Goal: Task Accomplishment & Management: Manage account settings

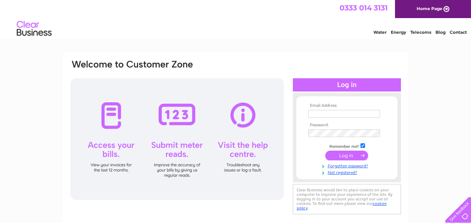
type input "[EMAIL_ADDRESS][DOMAIN_NAME]"
click at [343, 156] on input "submit" at bounding box center [346, 156] width 43 height 10
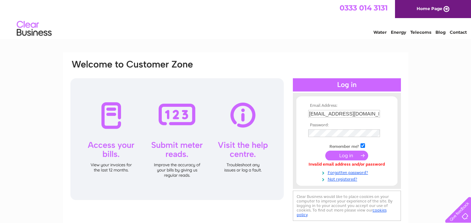
click at [365, 114] on input "accounts@beatboxleisure.com" at bounding box center [344, 114] width 72 height 8
drag, startPoint x: 378, startPoint y: 113, endPoint x: 294, endPoint y: 116, distance: 84.0
click at [294, 116] on div "Email Address: accounts@beatboxleisure.com Password:" at bounding box center [347, 141] width 108 height 83
paste input "Fraser@macintyres.me.uk"
type input "fraser@macintyres.me.uk"
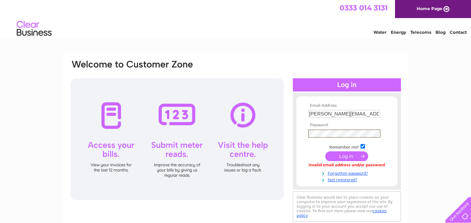
click at [297, 130] on form "Email Address: fraser@macintyres.me.uk Password:" at bounding box center [346, 143] width 101 height 79
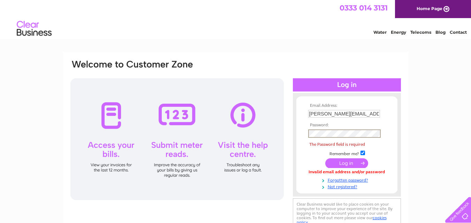
click at [314, 159] on td at bounding box center [346, 163] width 81 height 13
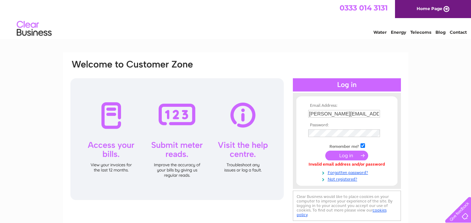
click at [346, 155] on input "submit" at bounding box center [346, 156] width 43 height 10
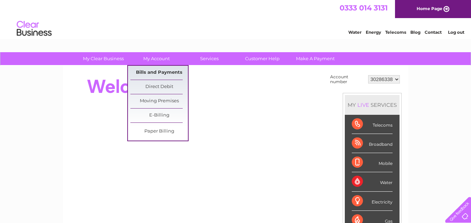
click at [158, 71] on link "Bills and Payments" at bounding box center [159, 73] width 58 height 14
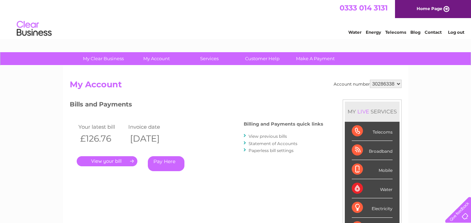
click at [265, 142] on link "Statement of Accounts" at bounding box center [273, 143] width 49 height 5
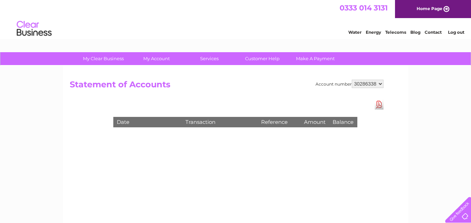
click at [380, 83] on select "30286338" at bounding box center [368, 84] width 32 height 8
click at [379, 83] on select "30286338" at bounding box center [368, 84] width 32 height 8
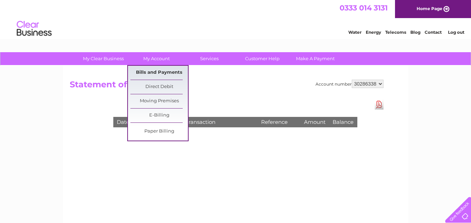
click at [166, 74] on link "Bills and Payments" at bounding box center [159, 73] width 58 height 14
click at [167, 72] on link "Bills and Payments" at bounding box center [159, 73] width 58 height 14
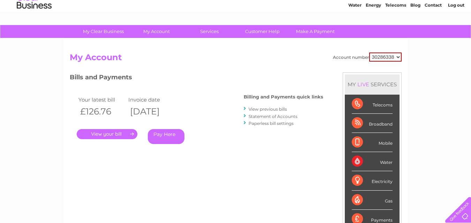
scroll to position [35, 0]
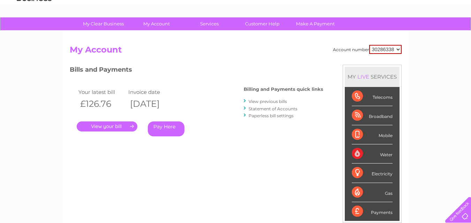
click at [267, 102] on link "View previous bills" at bounding box center [268, 101] width 38 height 5
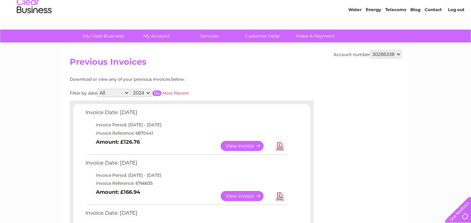
scroll to position [35, 0]
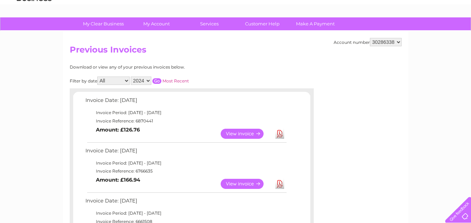
click at [239, 132] on link "View" at bounding box center [246, 134] width 51 height 10
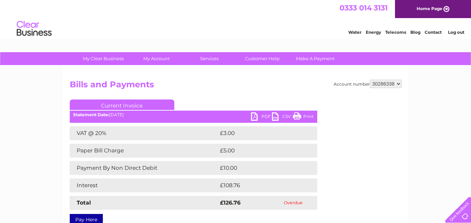
click at [263, 116] on link "PDF" at bounding box center [261, 118] width 21 height 10
click at [397, 84] on select "30286338" at bounding box center [386, 84] width 32 height 8
click at [399, 84] on select "30286338" at bounding box center [386, 84] width 32 height 8
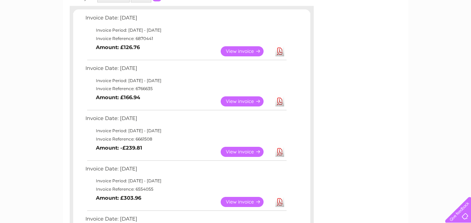
scroll to position [105, 0]
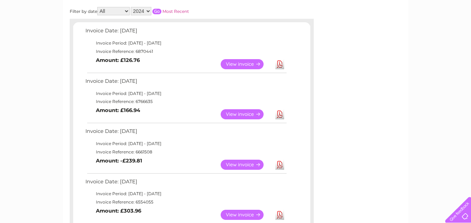
click at [251, 115] on link "View" at bounding box center [246, 114] width 51 height 10
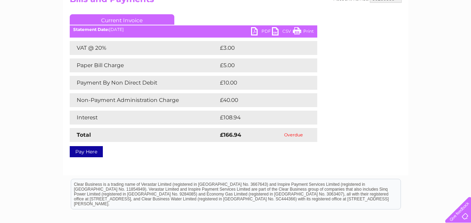
scroll to position [23, 0]
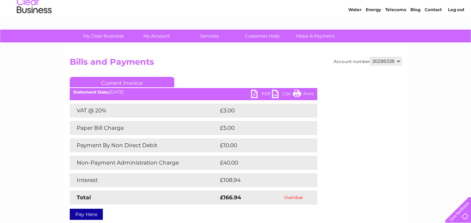
click at [262, 95] on link "PDF" at bounding box center [261, 95] width 21 height 10
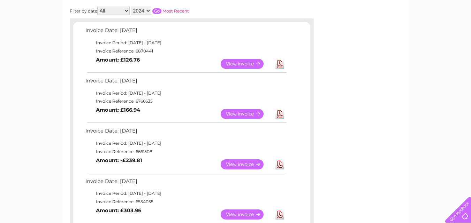
click at [242, 163] on link "View" at bounding box center [246, 165] width 51 height 10
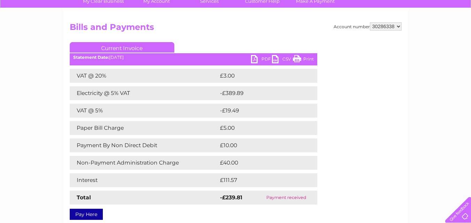
scroll to position [70, 0]
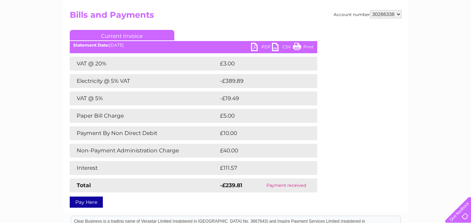
click at [262, 47] on link "PDF" at bounding box center [261, 48] width 21 height 10
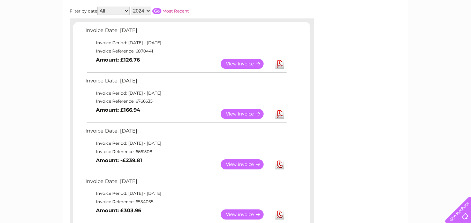
click at [245, 214] on link "View" at bounding box center [246, 215] width 51 height 10
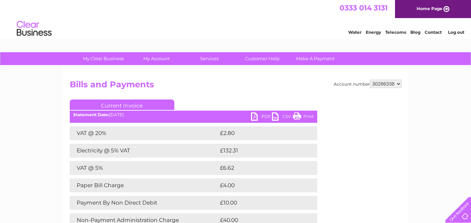
click at [266, 117] on link "PDF" at bounding box center [261, 118] width 21 height 10
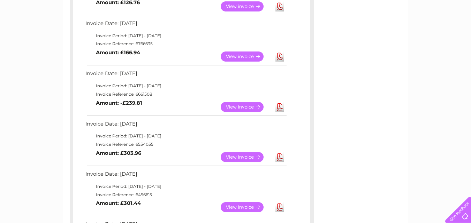
scroll to position [175, 0]
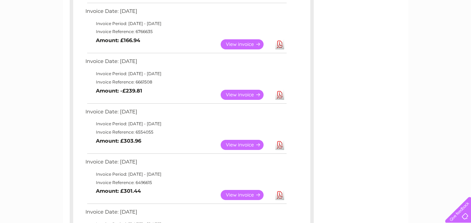
click at [250, 193] on link "View" at bounding box center [246, 195] width 51 height 10
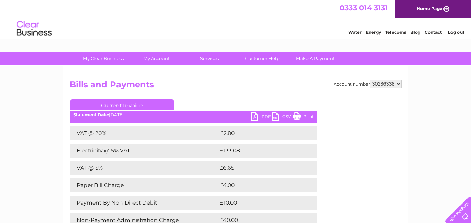
click at [268, 115] on link "PDF" at bounding box center [261, 118] width 21 height 10
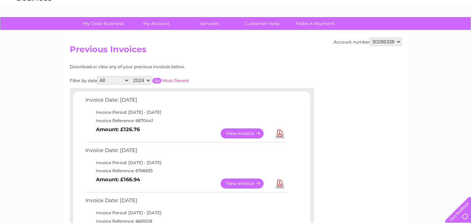
scroll to position [0, 0]
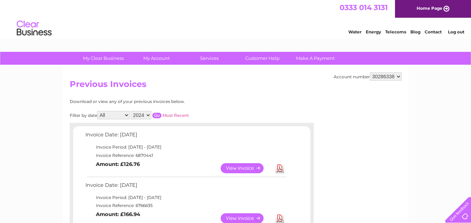
click at [148, 115] on select "2024 2023" at bounding box center [141, 115] width 21 height 8
click at [147, 116] on select "2024 2023" at bounding box center [141, 115] width 21 height 8
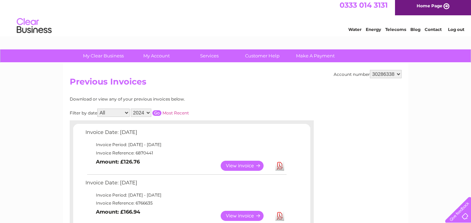
scroll to position [0, 0]
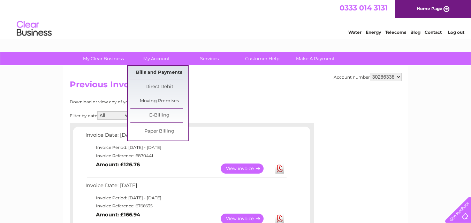
click at [163, 74] on link "Bills and Payments" at bounding box center [159, 73] width 58 height 14
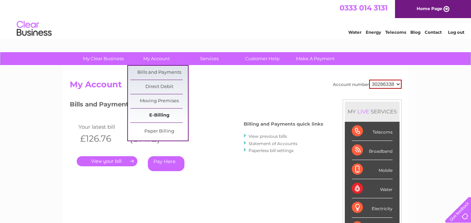
click at [163, 115] on link "E-Billing" at bounding box center [159, 116] width 58 height 14
click at [162, 132] on link "Paper Billing" at bounding box center [159, 132] width 58 height 14
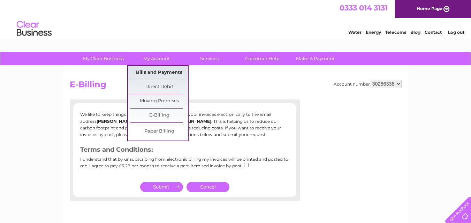
click at [163, 73] on link "Bills and Payments" at bounding box center [159, 73] width 58 height 14
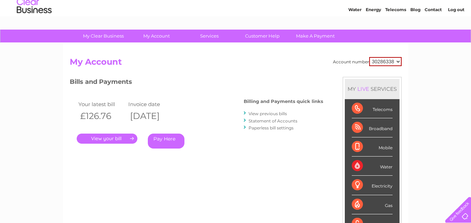
scroll to position [35, 0]
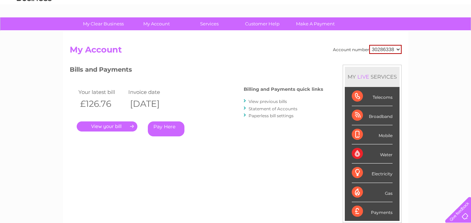
click at [100, 127] on link "." at bounding box center [107, 127] width 61 height 10
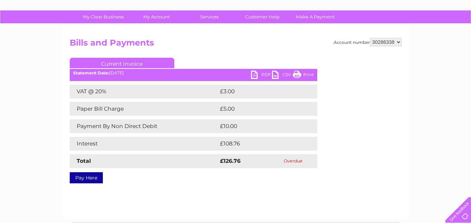
scroll to position [35, 0]
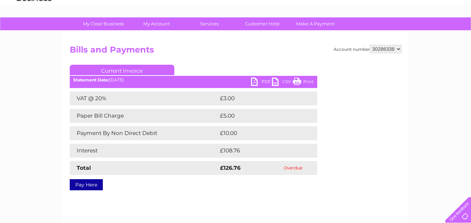
click at [259, 82] on link "PDF" at bounding box center [261, 83] width 21 height 10
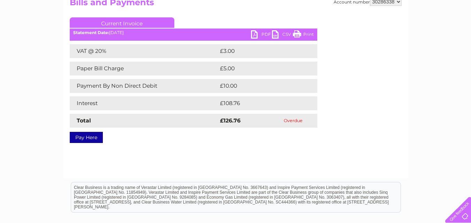
scroll to position [0, 0]
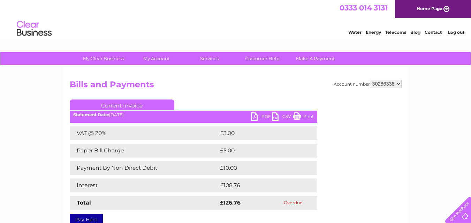
click at [265, 115] on link "PDF" at bounding box center [261, 118] width 21 height 10
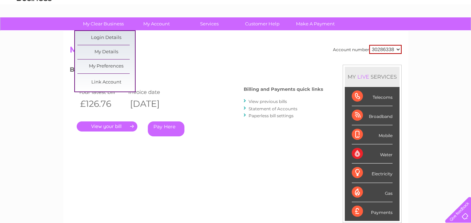
scroll to position [35, 0]
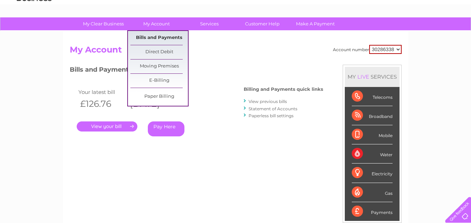
click at [155, 39] on link "Bills and Payments" at bounding box center [159, 38] width 58 height 14
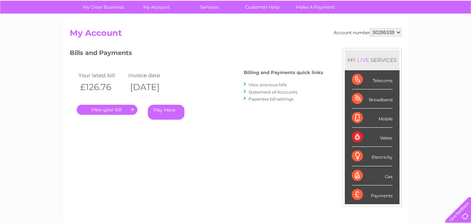
scroll to position [70, 0]
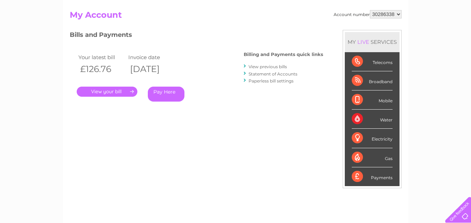
click at [260, 66] on link "View previous bills" at bounding box center [268, 66] width 38 height 5
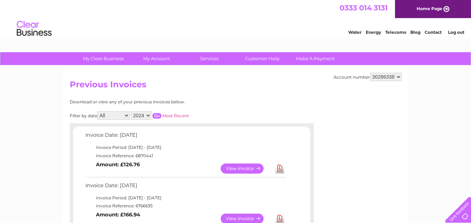
click at [148, 115] on select "2024 2023" at bounding box center [141, 116] width 21 height 8
select select "2023"
click at [131, 112] on select "2024 2023" at bounding box center [141, 116] width 21 height 8
click at [159, 115] on input "button" at bounding box center [156, 116] width 9 height 6
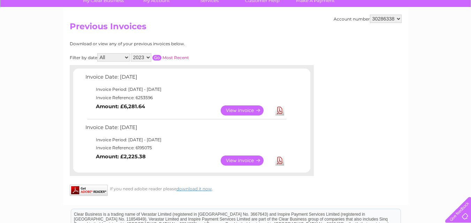
scroll to position [70, 0]
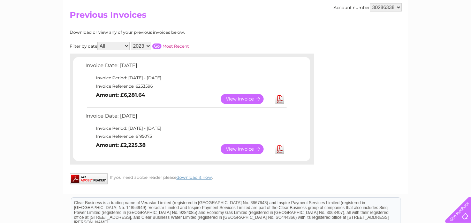
click at [235, 151] on link "View" at bounding box center [246, 149] width 51 height 10
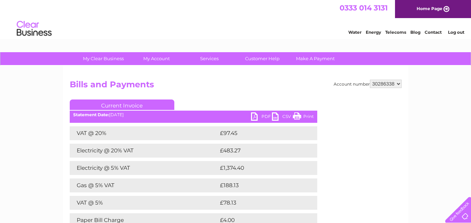
click at [263, 117] on link "PDF" at bounding box center [261, 118] width 21 height 10
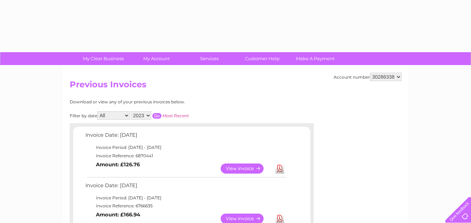
select select "2023"
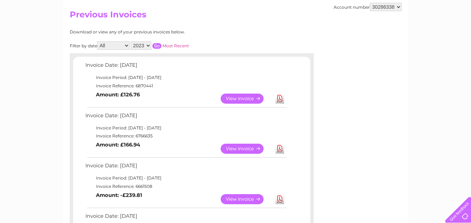
scroll to position [70, 0]
click at [156, 46] on input "button" at bounding box center [156, 47] width 9 height 6
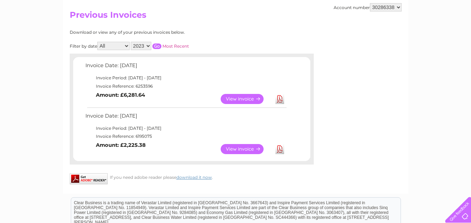
click at [255, 99] on link "View" at bounding box center [246, 99] width 51 height 10
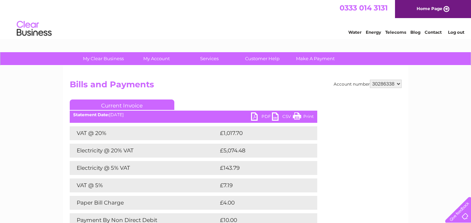
click at [265, 117] on link "PDF" at bounding box center [261, 118] width 21 height 10
click at [458, 32] on link "Log out" at bounding box center [456, 32] width 16 height 5
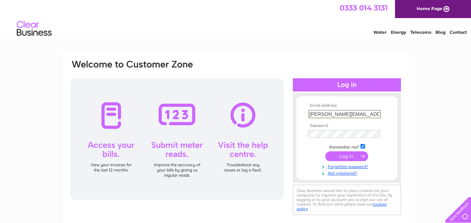
drag, startPoint x: 369, startPoint y: 115, endPoint x: 312, endPoint y: 116, distance: 57.2
click at [312, 116] on input "fraser@macintyres.me.uk" at bounding box center [344, 114] width 73 height 8
type input "[EMAIL_ADDRESS][DOMAIN_NAME]"
click at [291, 128] on div "Email Address: accounts@beatboxleisure.com Password:" at bounding box center [236, 138] width 332 height 158
click at [330, 156] on input "submit" at bounding box center [346, 156] width 43 height 10
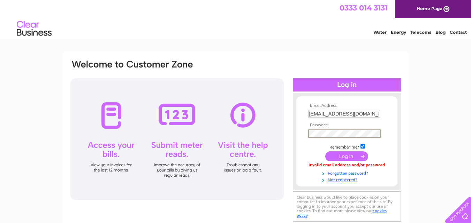
click at [301, 132] on form "Email Address: [EMAIL_ADDRESS][DOMAIN_NAME] Password:" at bounding box center [346, 143] width 101 height 79
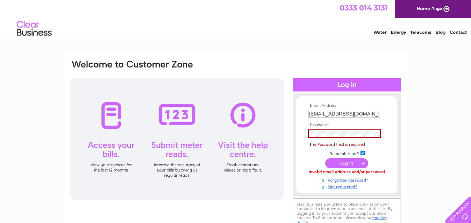
click at [332, 181] on link "Forgotten password?" at bounding box center [347, 180] width 79 height 7
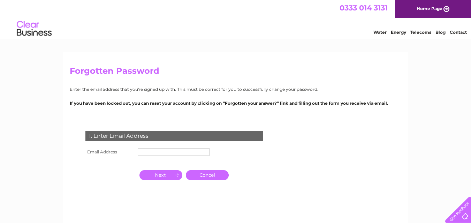
click at [157, 151] on input "text" at bounding box center [174, 153] width 72 height 8
type input "[EMAIL_ADDRESS][DOMAIN_NAME]"
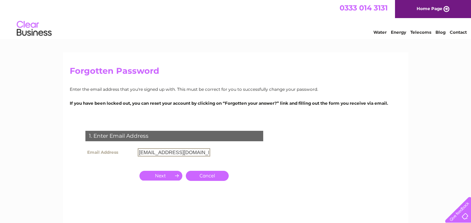
click at [159, 175] on input "button" at bounding box center [160, 176] width 43 height 10
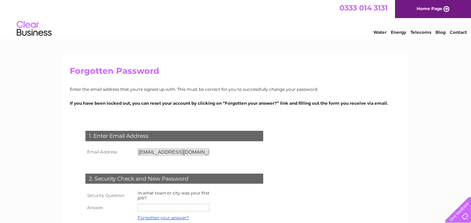
click at [223, 217] on td at bounding box center [247, 218] width 56 height 9
click at [157, 208] on input "text" at bounding box center [174, 208] width 72 height 8
type input "a"
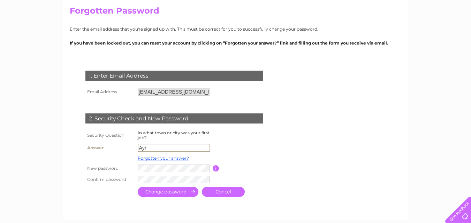
scroll to position [70, 0]
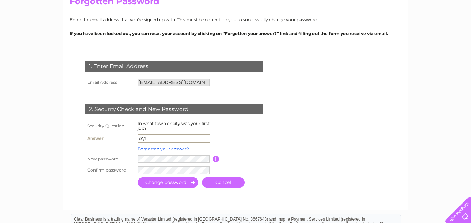
type input "Ayr"
click at [168, 181] on input "submit" at bounding box center [168, 183] width 61 height 10
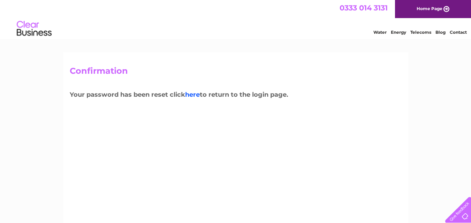
click at [192, 96] on link "here" at bounding box center [192, 95] width 15 height 8
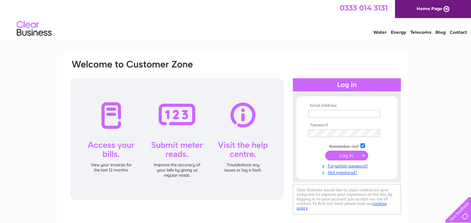
type input "[EMAIL_ADDRESS][DOMAIN_NAME]"
click at [344, 156] on input "submit" at bounding box center [346, 156] width 43 height 10
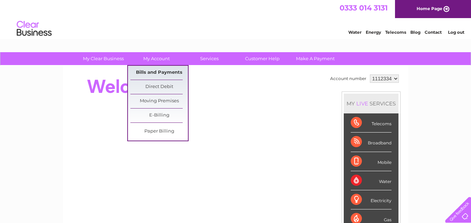
click at [164, 72] on link "Bills and Payments" at bounding box center [159, 73] width 58 height 14
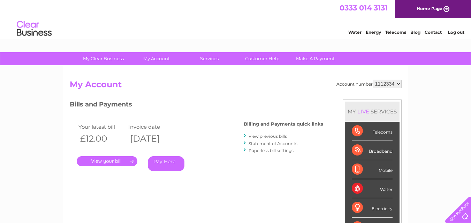
click at [251, 144] on link "Statement of Accounts" at bounding box center [273, 143] width 49 height 5
click at [264, 136] on link "View previous bills" at bounding box center [268, 136] width 38 height 5
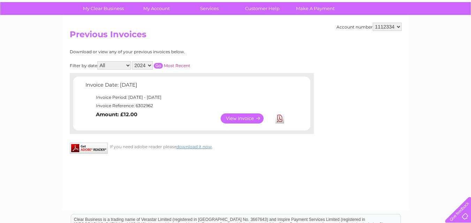
scroll to position [35, 0]
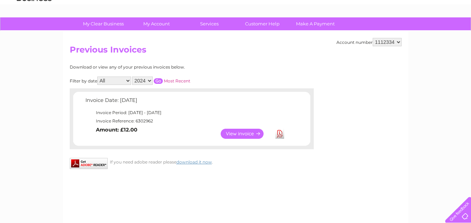
click at [246, 132] on link "View" at bounding box center [246, 134] width 51 height 10
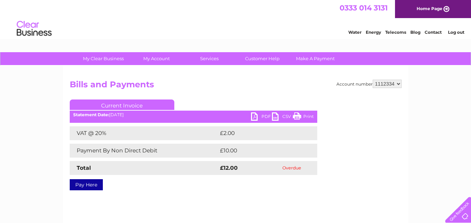
click at [264, 116] on link "PDF" at bounding box center [261, 118] width 21 height 10
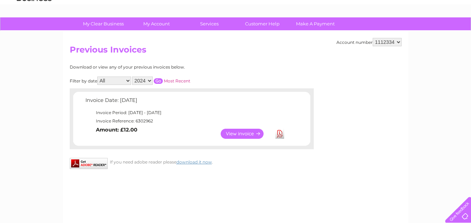
click at [151, 82] on select "2024 2023 2022 2021" at bounding box center [142, 81] width 21 height 8
click at [133, 77] on select "2024 2023 2022 2021" at bounding box center [142, 81] width 21 height 8
click at [161, 81] on input "button" at bounding box center [158, 81] width 9 height 6
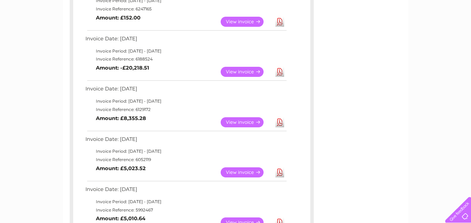
scroll to position [105, 0]
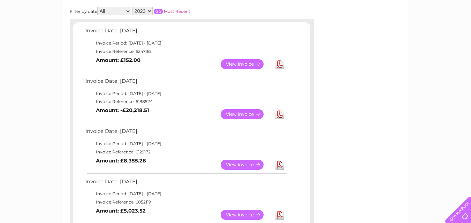
click at [149, 12] on select "2024 2023 2022 2021" at bounding box center [142, 11] width 21 height 8
click at [133, 7] on select "2024 2023 2022 2021" at bounding box center [142, 11] width 21 height 8
click at [159, 12] on input "button" at bounding box center [158, 12] width 9 height 6
click at [149, 14] on select "2024 2023 2022 2021" at bounding box center [142, 11] width 21 height 8
click at [133, 7] on select "2024 2023 2022 2021" at bounding box center [142, 11] width 21 height 8
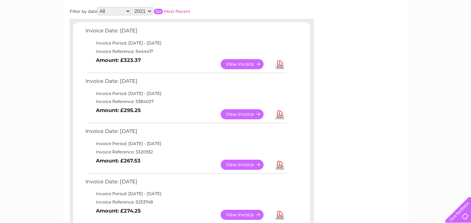
click at [158, 11] on input "button" at bounding box center [158, 12] width 9 height 6
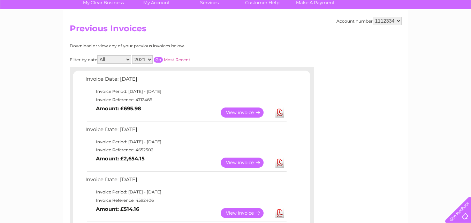
scroll to position [0, 0]
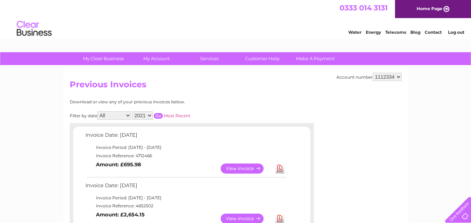
click at [151, 116] on select "2024 2023 2022 2021" at bounding box center [142, 116] width 21 height 8
click at [151, 114] on select "2024 2023 2022 2021" at bounding box center [142, 116] width 21 height 8
select select "2024"
click at [133, 112] on select "2024 2023 2022 2021" at bounding box center [142, 116] width 21 height 8
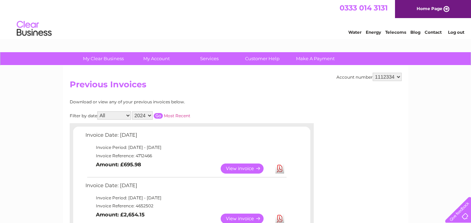
click at [156, 115] on input "button" at bounding box center [158, 116] width 9 height 6
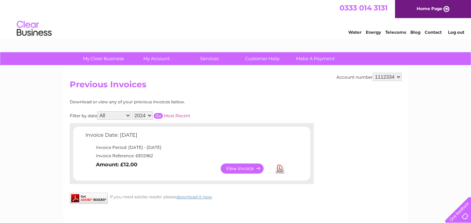
click at [158, 116] on input "button" at bounding box center [158, 116] width 9 height 6
click at [459, 32] on link "Log out" at bounding box center [456, 32] width 16 height 5
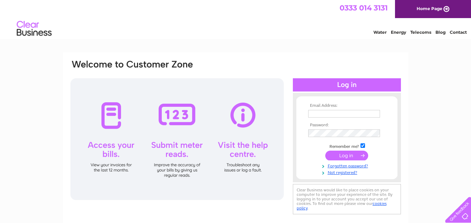
type input "[EMAIL_ADDRESS][DOMAIN_NAME]"
drag, startPoint x: 373, startPoint y: 114, endPoint x: 296, endPoint y: 112, distance: 77.8
click at [296, 112] on form "Email Address: [EMAIL_ADDRESS][DOMAIN_NAME] Password:" at bounding box center [346, 140] width 101 height 73
click at [322, 149] on td "Remember me?" at bounding box center [346, 146] width 81 height 7
click at [348, 173] on link "Not registered?" at bounding box center [347, 172] width 79 height 7
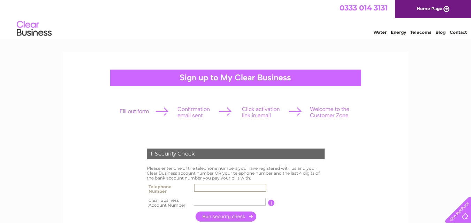
click at [229, 188] on input "text" at bounding box center [230, 188] width 73 height 8
type input "0"
click at [237, 201] on input "text" at bounding box center [230, 202] width 72 height 8
type input "30271284"
click at [237, 188] on input "text" at bounding box center [230, 188] width 72 height 8
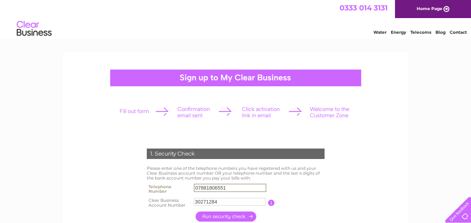
click at [238, 217] on input "button" at bounding box center [226, 217] width 61 height 10
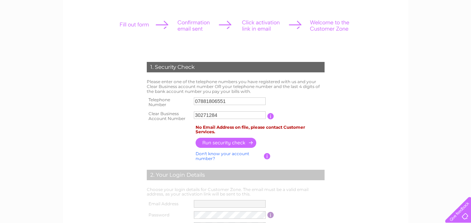
scroll to position [105, 0]
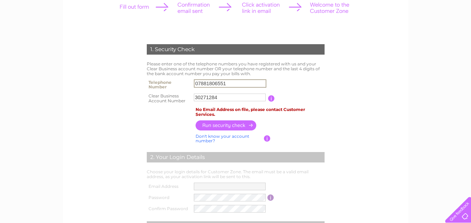
drag, startPoint x: 230, startPoint y: 84, endPoint x: 174, endPoint y: 83, distance: 56.8
click at [181, 84] on tr "Telephone Number 07881806551" at bounding box center [235, 85] width 181 height 14
click at [235, 126] on input "button" at bounding box center [226, 125] width 61 height 10
drag, startPoint x: 235, startPoint y: 83, endPoint x: 178, endPoint y: 83, distance: 57.2
click at [179, 83] on tr "Telephone Number 07785230666" at bounding box center [235, 85] width 181 height 14
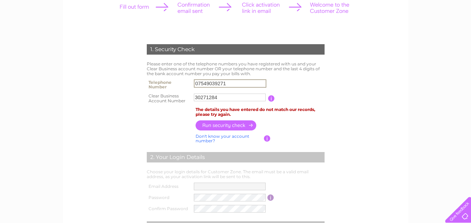
type input "07549039271"
click at [230, 124] on input "button" at bounding box center [226, 126] width 61 height 10
click at [194, 97] on input "30271284" at bounding box center [230, 98] width 72 height 8
type input "30271284"
click at [225, 125] on input "button" at bounding box center [226, 126] width 61 height 10
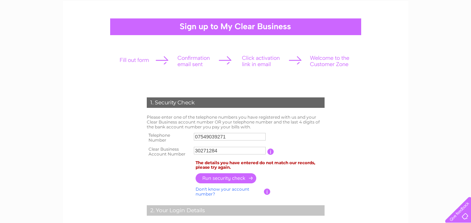
scroll to position [70, 0]
